Goal: Information Seeking & Learning: Learn about a topic

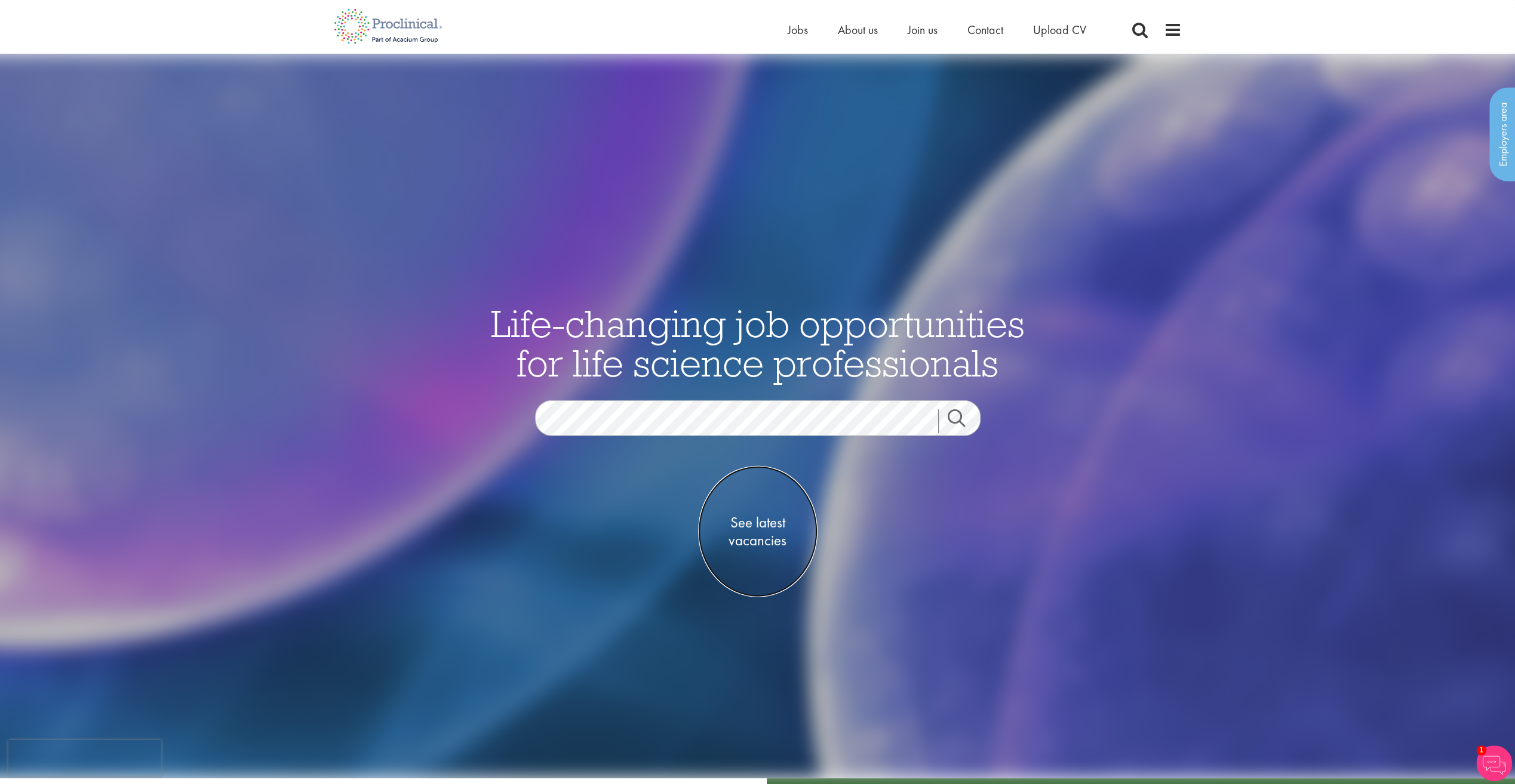
click at [782, 530] on span "See latest vacancies" at bounding box center [757, 531] width 120 height 36
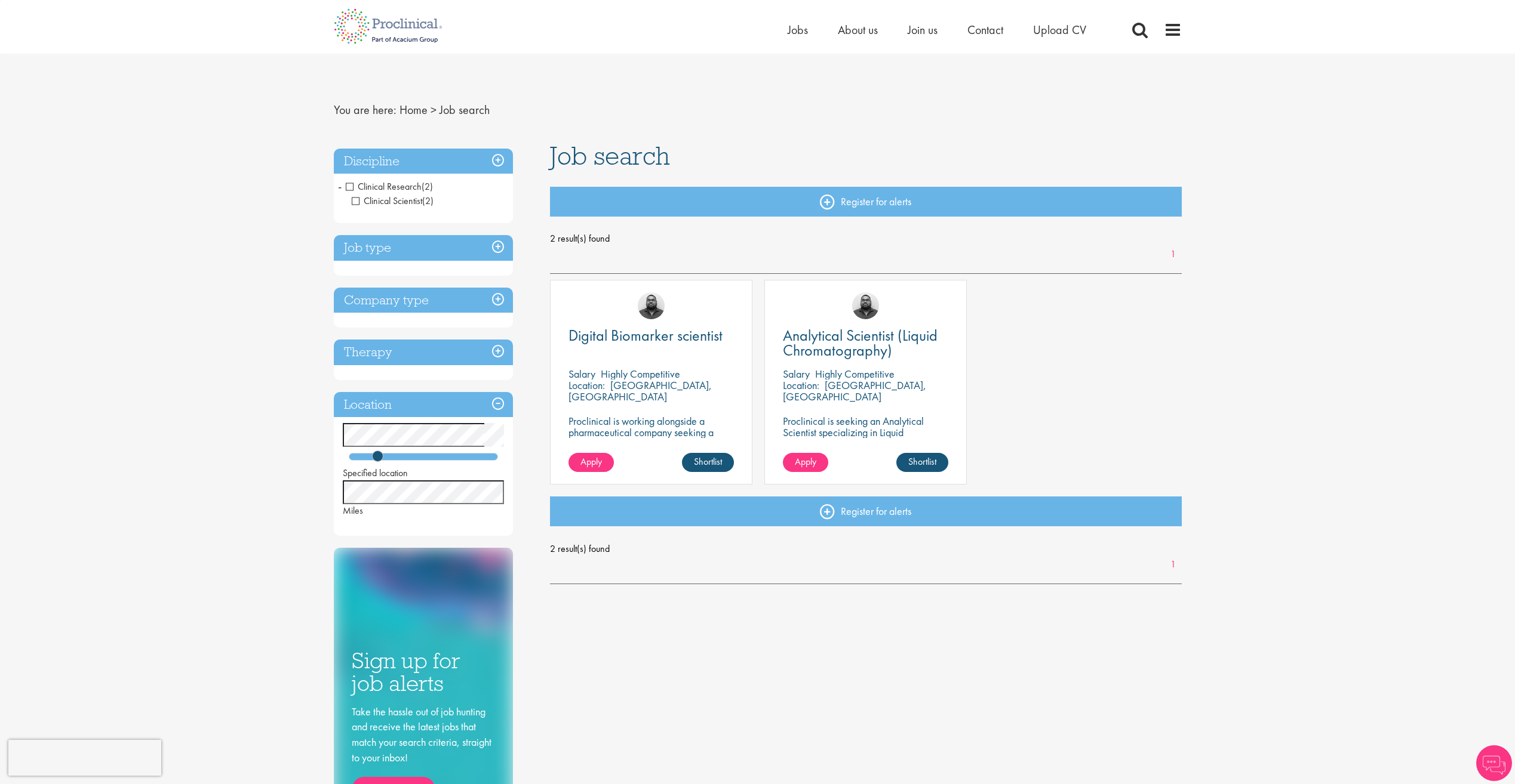
click at [349, 184] on span "Clinical Research" at bounding box center [383, 187] width 76 height 13
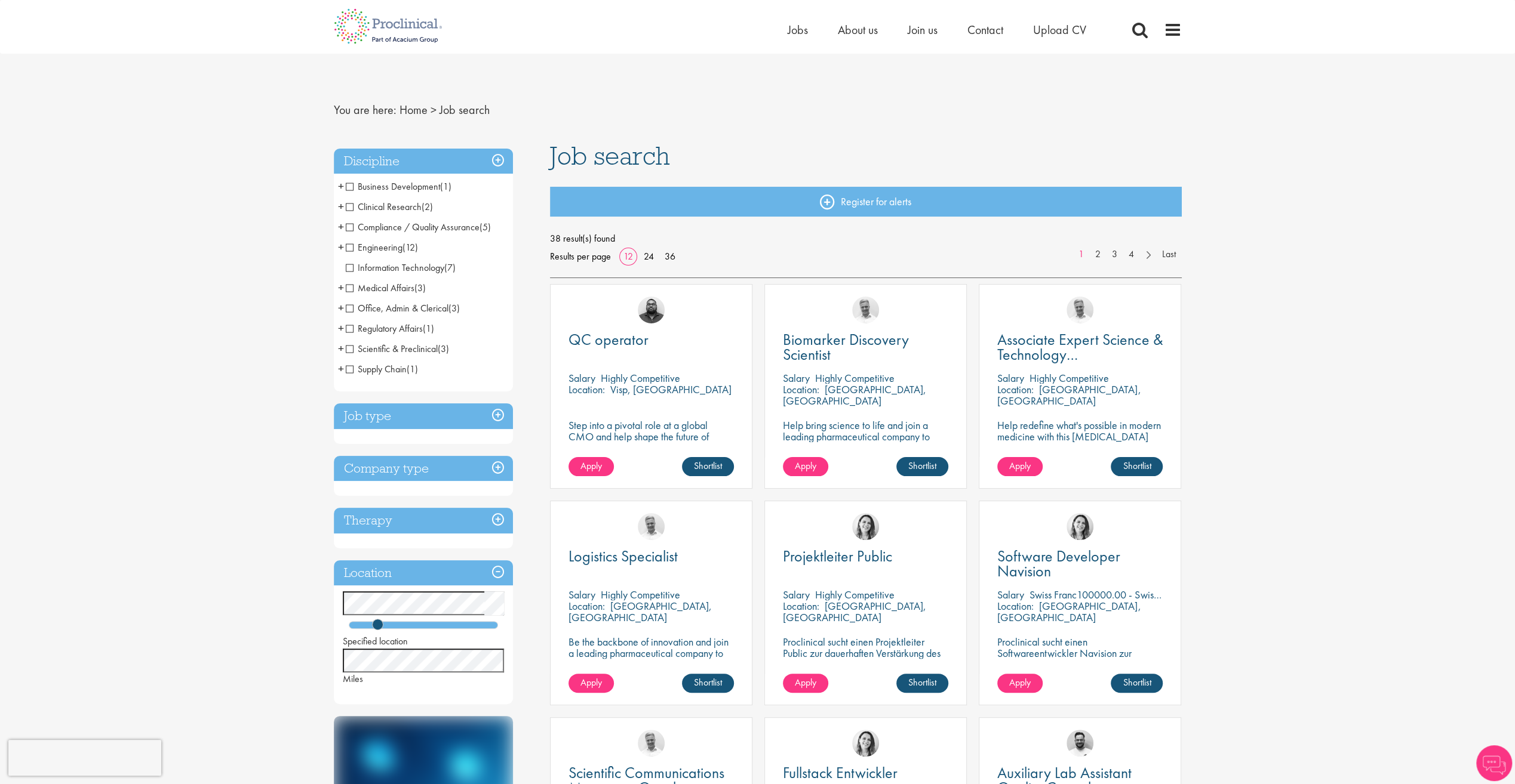
click at [346, 288] on span "Medical Affairs" at bounding box center [380, 288] width 69 height 13
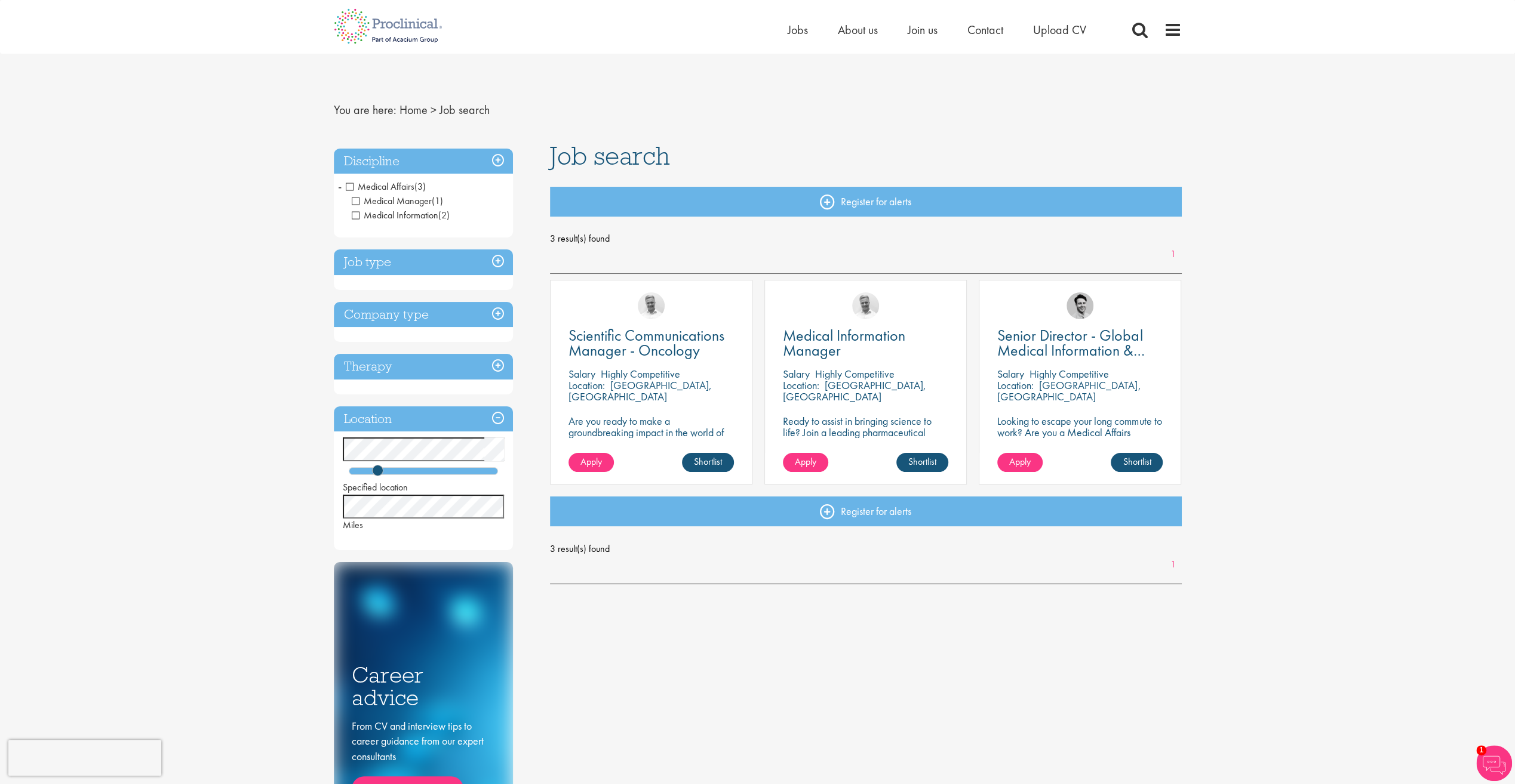
click at [350, 188] on span "Medical Affairs" at bounding box center [380, 187] width 69 height 13
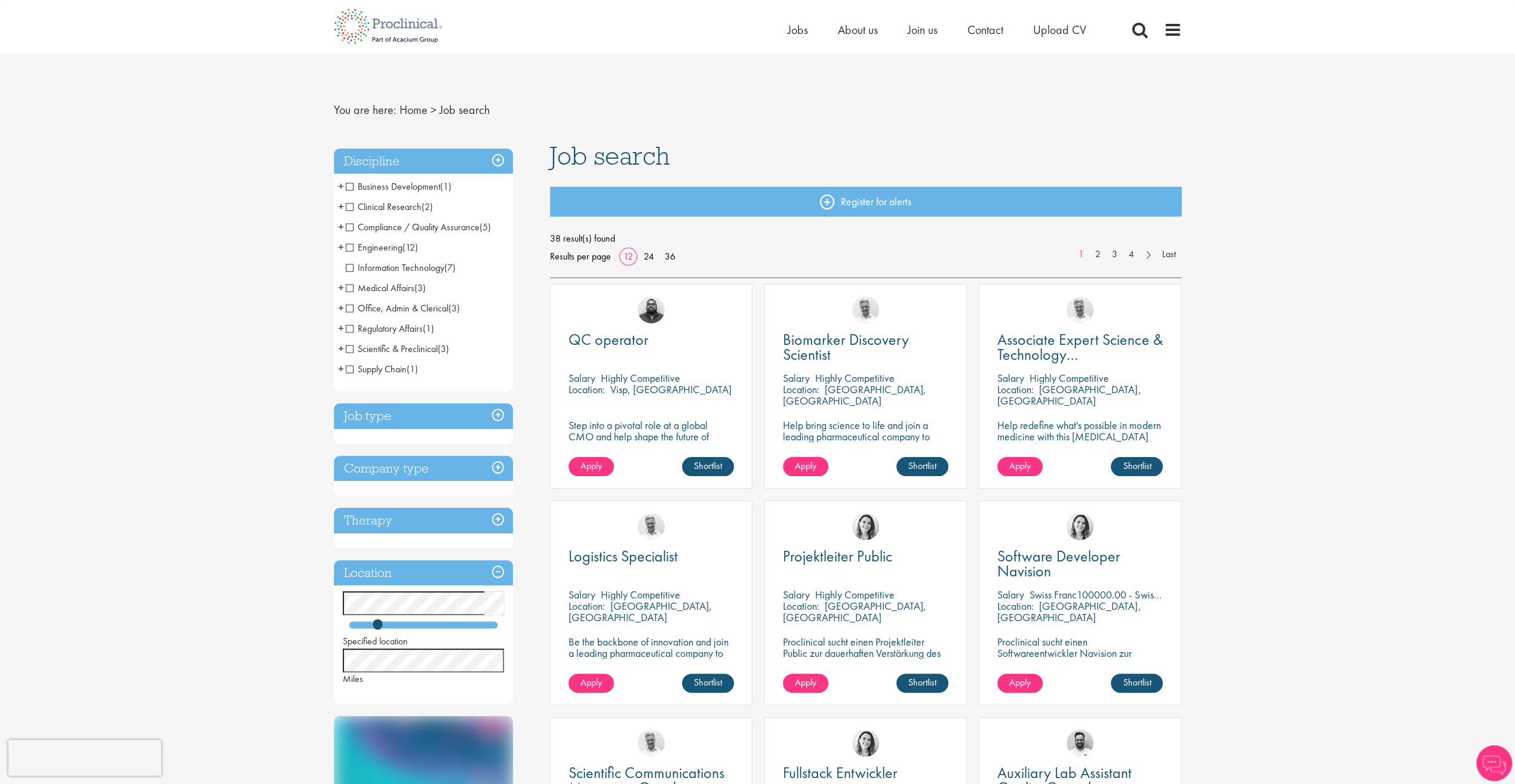
click at [351, 349] on span "Scientific & Preclinical" at bounding box center [392, 349] width 92 height 13
